Goal: Task Accomplishment & Management: Manage account settings

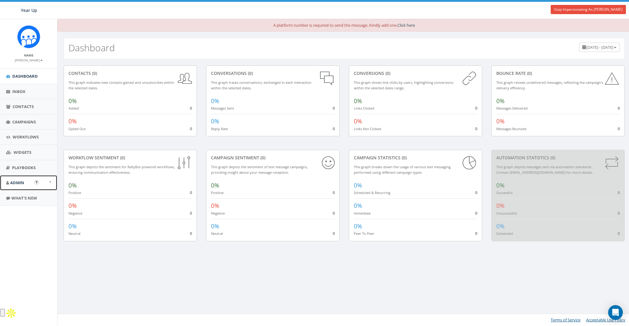
click at [20, 184] on span "Admin" at bounding box center [17, 183] width 14 height 6
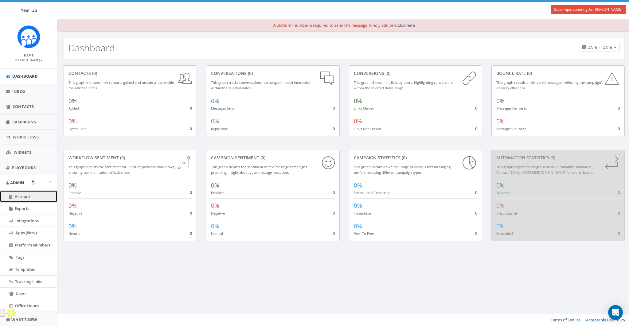
click at [20, 198] on span "Account" at bounding box center [22, 197] width 15 height 6
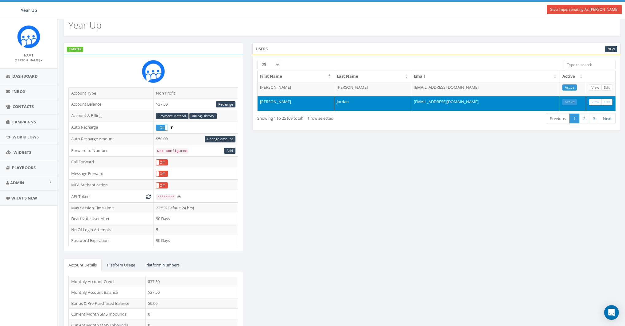
scroll to position [44, 0]
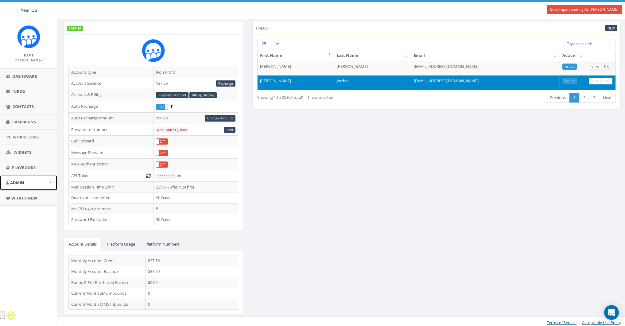
click at [17, 181] on span "Admin" at bounding box center [17, 183] width 14 height 6
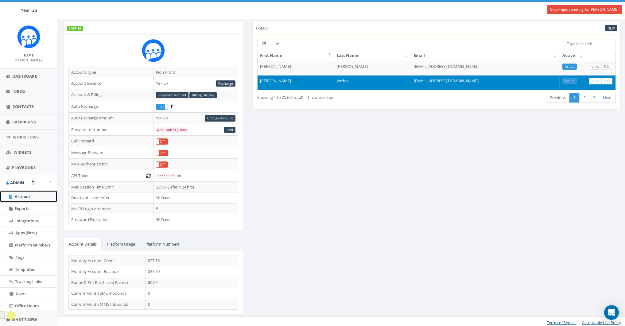
click at [20, 194] on span "Account" at bounding box center [22, 197] width 15 height 6
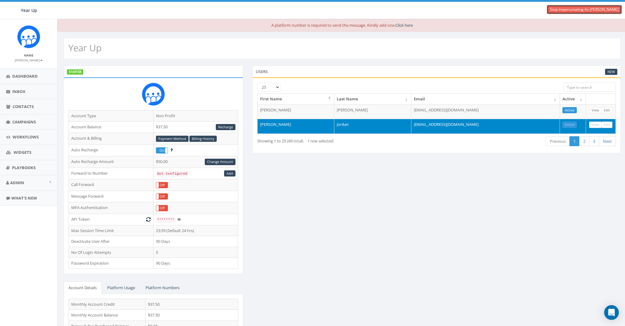
click at [583, 10] on link "Stop Impersonating As [PERSON_NAME]" at bounding box center [584, 9] width 75 height 9
